Goal: Book appointment/travel/reservation

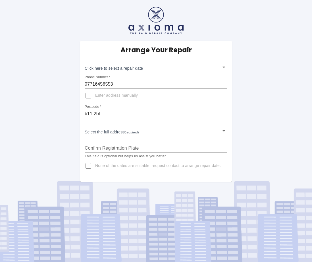
click at [138, 69] on body "Arrange Your Repair Click here to select a repair date ​ Phone Number   * 07716…" at bounding box center [156, 131] width 312 height 262
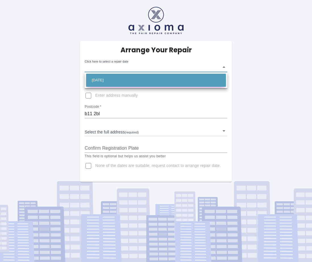
click at [135, 77] on li "Tue Sep 09 2025" at bounding box center [156, 80] width 140 height 13
type input "2025-09-09T00:00:00.000Z"
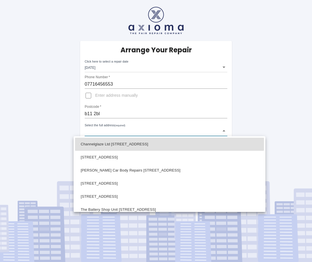
click at [121, 132] on body "Arrange Your Repair Click here to select a repair date Tue Sep 09 2025 2025-09-…" at bounding box center [156, 131] width 312 height 262
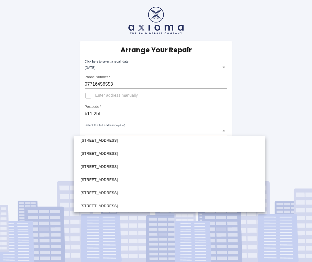
scroll to position [115, 0]
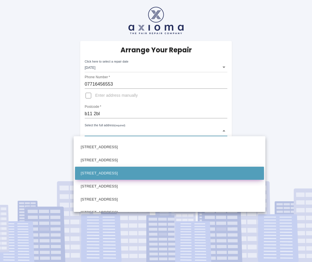
click at [115, 172] on li "9 Rushey Lane Birmingham West Midlands" at bounding box center [169, 173] width 189 height 13
type input "9 Rushey Lane Birmingham West Midlands"
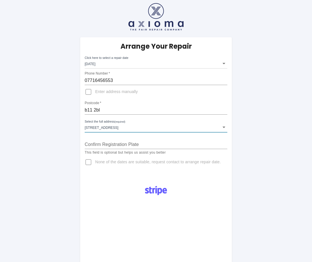
scroll to position [3, 0]
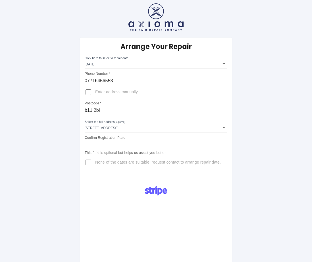
click at [170, 143] on input "Confirm Registration Plate" at bounding box center [156, 144] width 143 height 9
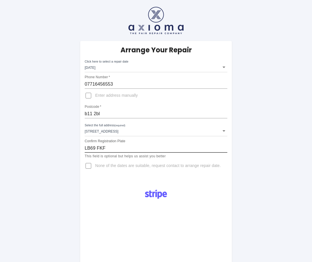
type input "LB69 FKF"
click at [263, 140] on div "Arrange Your Repair Click here to select a repair date Tue Sep 09 2025 2025-09-…" at bounding box center [156, 220] width 321 height 441
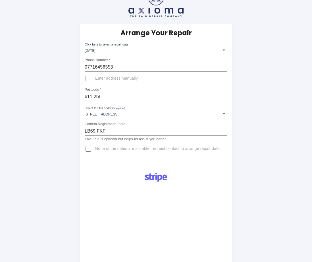
scroll to position [16, 0]
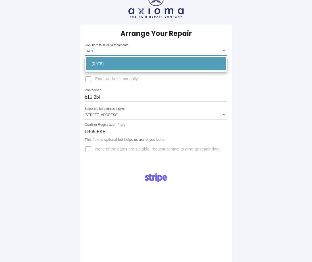
click at [191, 49] on body "Arrange Your Repair Click here to select a repair date Tue Sep 09 2025 2025-09-…" at bounding box center [156, 204] width 312 height 441
click at [185, 60] on li "Tue Sep 09 2025" at bounding box center [156, 63] width 140 height 13
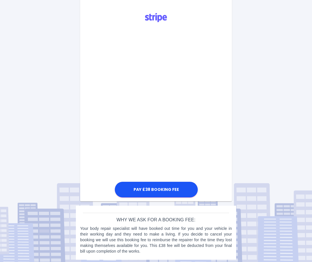
scroll to position [179, 0]
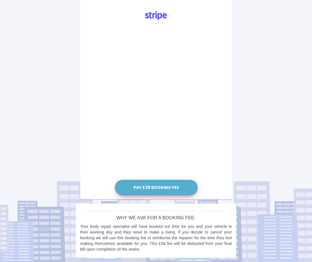
click at [156, 190] on button "Pay £38 Booking Fee" at bounding box center [156, 188] width 83 height 16
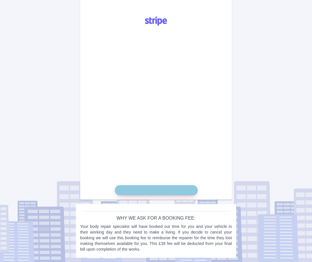
scroll to position [173, 0]
